Goal: Task Accomplishment & Management: Check status

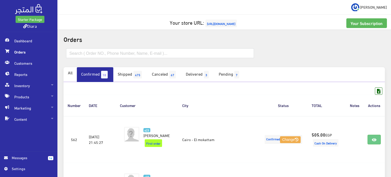
scroll to position [208, 0]
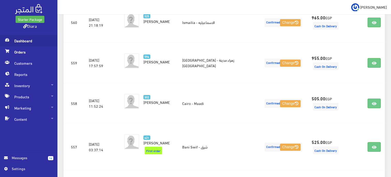
click at [18, 45] on span "Dashboard" at bounding box center [28, 40] width 49 height 11
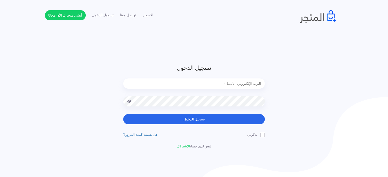
click at [189, 78] on form "تسجيل الدخول تسجيل الدخول" at bounding box center [194, 94] width 142 height 61
click at [181, 85] on input "email" at bounding box center [194, 84] width 142 height 10
type input "diaraest2024@gmail.com"
click at [123, 114] on button "تسجيل الدخول" at bounding box center [194, 119] width 142 height 10
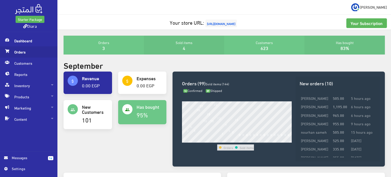
click at [30, 51] on span "Orders" at bounding box center [28, 51] width 49 height 11
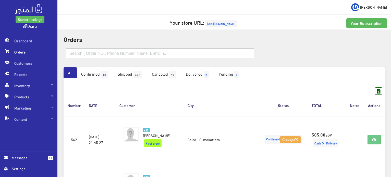
click at [102, 55] on input "text" at bounding box center [160, 54] width 188 height 10
paste input "01225464866"
type input "01225464866"
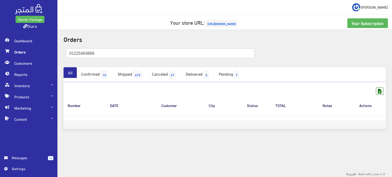
click at [119, 55] on input "01225464866" at bounding box center [160, 54] width 189 height 10
paste input "هنا ابراهيم"
type input "هنا ابراهيم"
